Goal: Information Seeking & Learning: Find specific fact

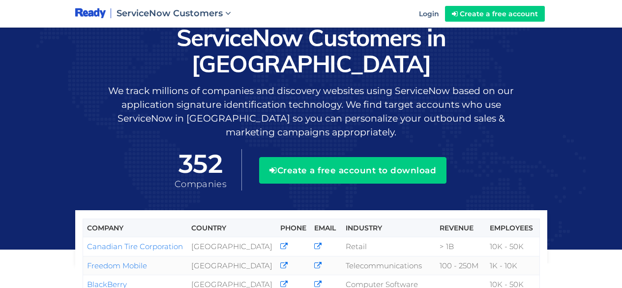
scroll to position [344, 0]
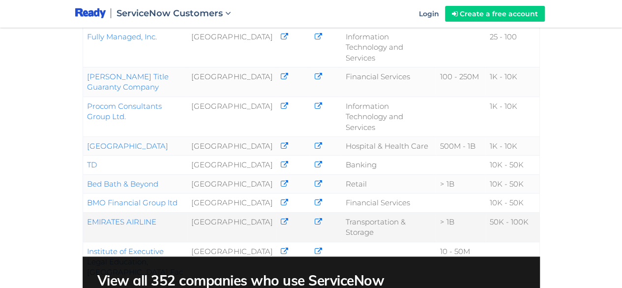
drag, startPoint x: 159, startPoint y: 161, endPoint x: 87, endPoint y: 163, distance: 72.3
click at [87, 212] on td "EMIRATES AIRLINE" at bounding box center [135, 227] width 105 height 30
copy link "EMIRATES AIRLINE"
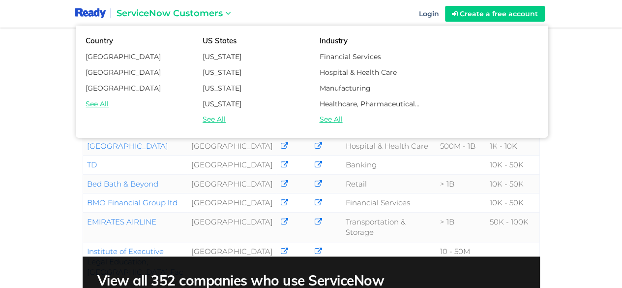
click at [214, 12] on span "ServiceNow Customers" at bounding box center [170, 13] width 106 height 11
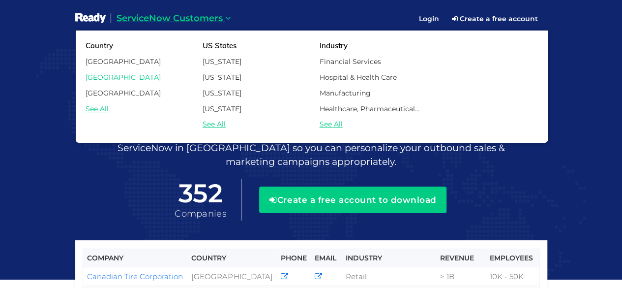
click at [103, 78] on link "[GEOGRAPHIC_DATA]" at bounding box center [136, 77] width 117 height 12
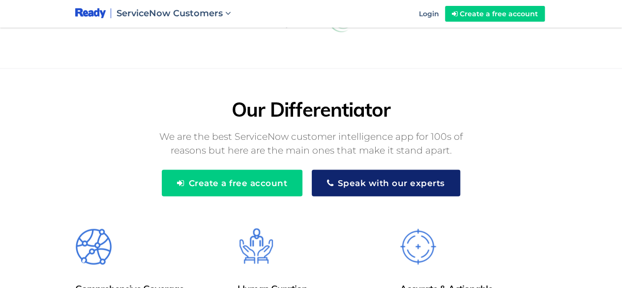
scroll to position [1230, 0]
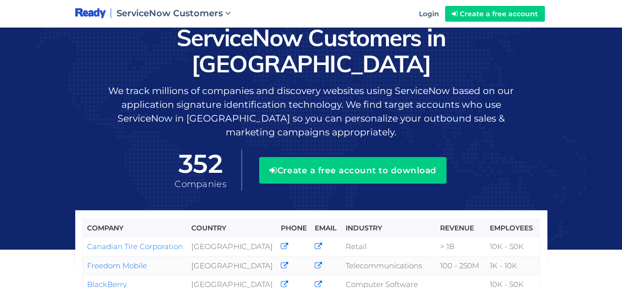
scroll to position [344, 0]
